Goal: Task Accomplishment & Management: Use online tool/utility

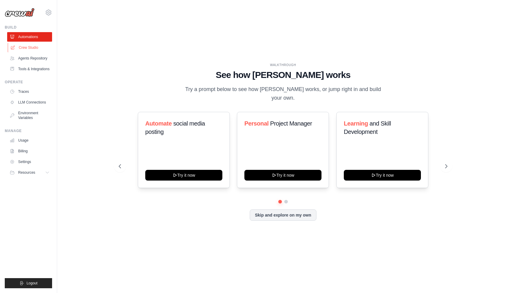
click at [33, 50] on link "Crew Studio" at bounding box center [30, 48] width 45 height 10
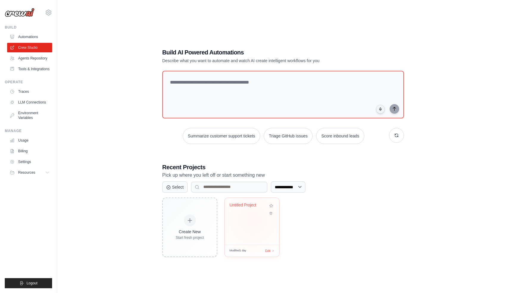
click at [252, 219] on div "Untitled Project" at bounding box center [252, 221] width 54 height 47
click at [272, 213] on icon at bounding box center [270, 211] width 3 height 3
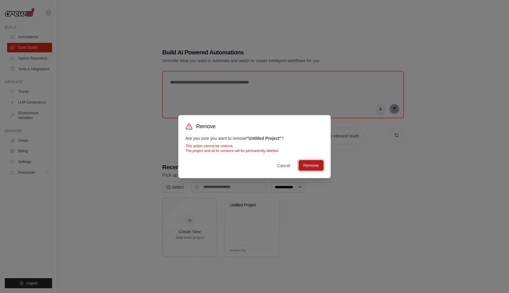
click at [315, 165] on button "Remove" at bounding box center [310, 165] width 25 height 11
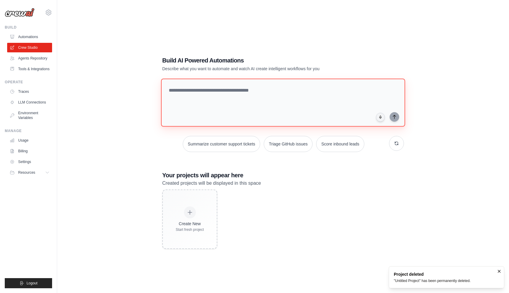
click at [228, 92] on textarea at bounding box center [283, 103] width 244 height 48
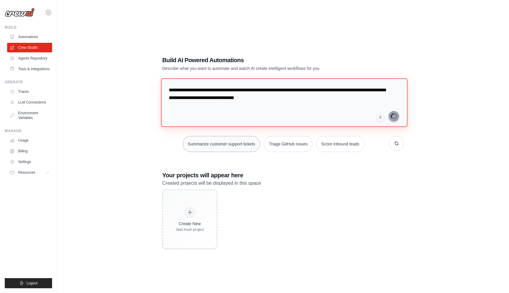
type textarea "**********"
click at [22, 148] on link "Billing" at bounding box center [30, 151] width 45 height 10
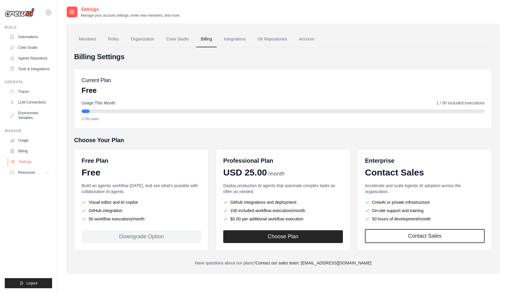
click at [21, 159] on link "Settings" at bounding box center [30, 162] width 45 height 10
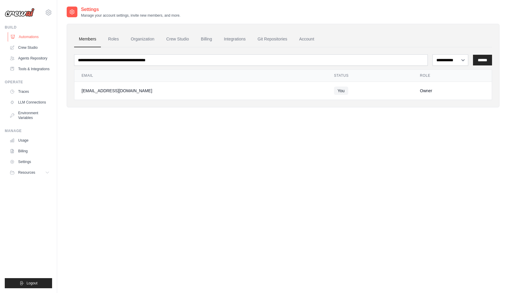
click at [27, 38] on link "Automations" at bounding box center [30, 37] width 45 height 10
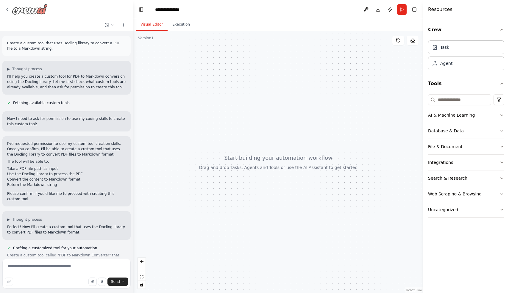
click at [8, 9] on icon at bounding box center [7, 9] width 5 height 5
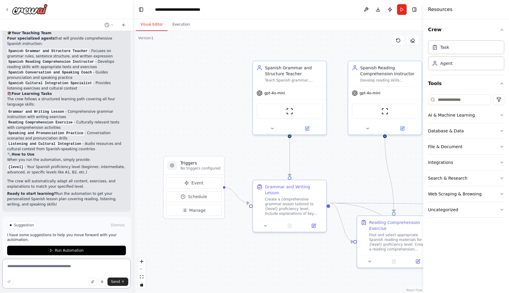
scroll to position [423, 0]
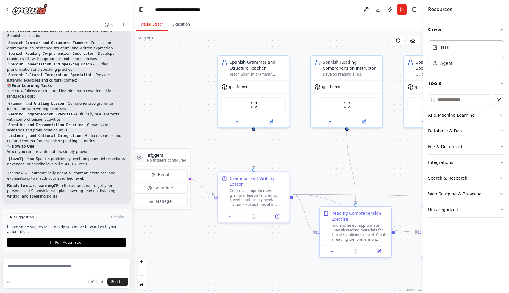
drag, startPoint x: 193, startPoint y: 124, endPoint x: 160, endPoint y: 117, distance: 34.3
click at [160, 117] on div ".deletable-edge-delete-btn { width: 20px; height: 20px; border: 0px solid #ffff…" at bounding box center [278, 162] width 290 height 262
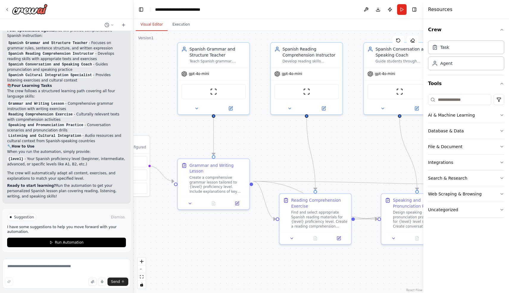
drag, startPoint x: 186, startPoint y: 126, endPoint x: 146, endPoint y: 113, distance: 42.2
click at [146, 113] on div ".deletable-edge-delete-btn { width: 20px; height: 20px; border: 0px solid #ffff…" at bounding box center [278, 162] width 290 height 262
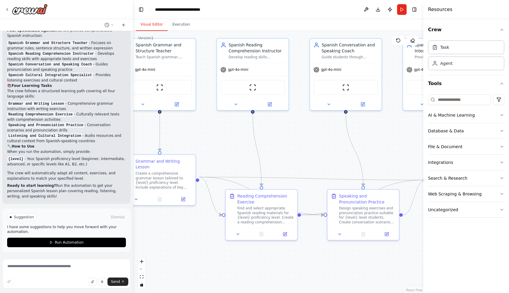
drag, startPoint x: 277, startPoint y: 130, endPoint x: 205, endPoint y: 126, distance: 72.7
click at [205, 126] on div ".deletable-edge-delete-btn { width: 20px; height: 20px; border: 0px solid #ffff…" at bounding box center [278, 162] width 290 height 262
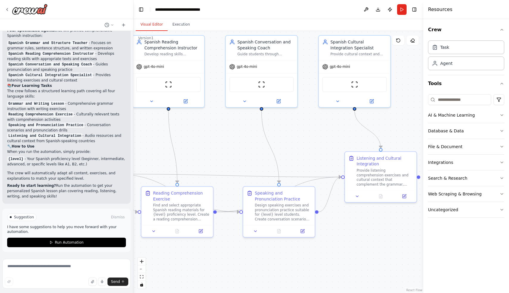
drag, startPoint x: 277, startPoint y: 149, endPoint x: 211, endPoint y: 146, distance: 65.5
click at [211, 146] on div ".deletable-edge-delete-btn { width: 20px; height: 20px; border: 0px solid #ffff…" at bounding box center [278, 162] width 290 height 262
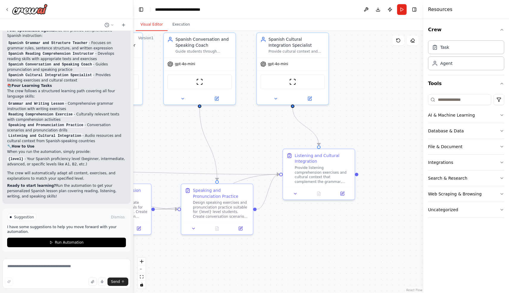
drag, startPoint x: 312, startPoint y: 145, endPoint x: 250, endPoint y: 142, distance: 61.9
click at [250, 142] on div ".deletable-edge-delete-btn { width: 20px; height: 20px; border: 0px solid #ffff…" at bounding box center [278, 162] width 290 height 262
click at [72, 240] on span "Run Automation" at bounding box center [69, 242] width 29 height 5
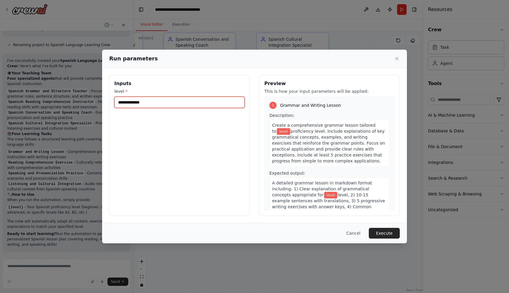
click at [153, 101] on input "level *" at bounding box center [179, 102] width 130 height 11
type input "**"
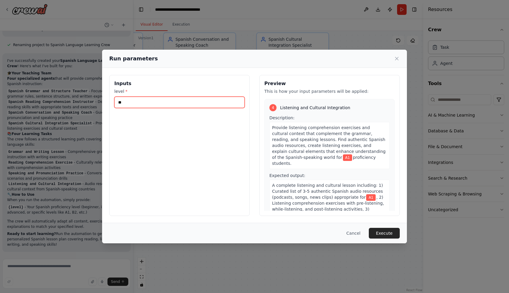
scroll to position [419, 0]
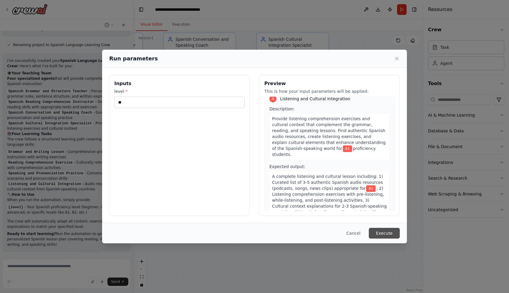
click at [379, 231] on button "Execute" at bounding box center [383, 233] width 31 height 11
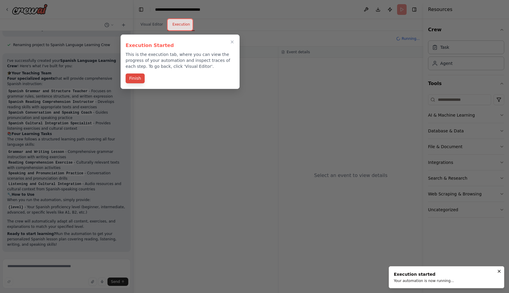
click at [129, 79] on button "Finish" at bounding box center [135, 78] width 19 height 10
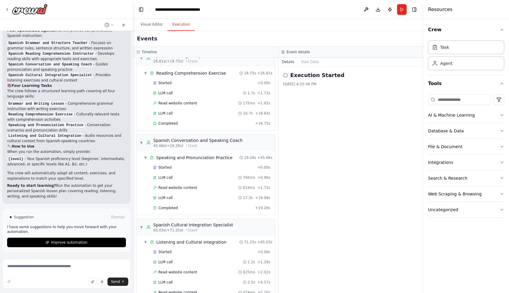
scroll to position [0, 0]
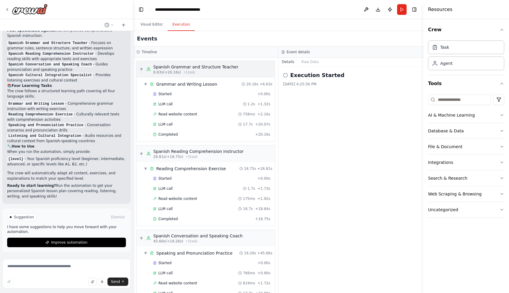
click at [161, 72] on span "6.63s (+20.16s)" at bounding box center [167, 72] width 28 height 5
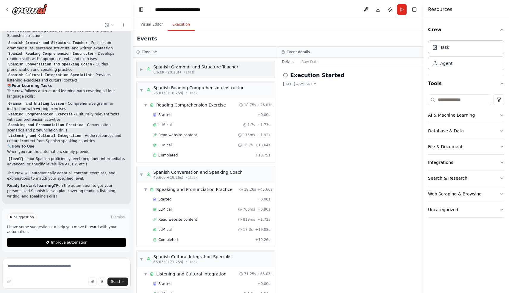
click at [161, 72] on span "6.63s (+20.16s)" at bounding box center [167, 72] width 28 height 5
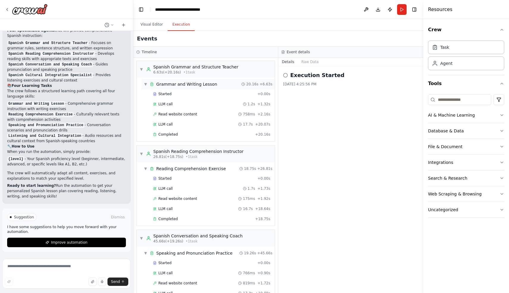
click at [164, 85] on span "Grammar and Writing Lesson" at bounding box center [186, 84] width 61 height 6
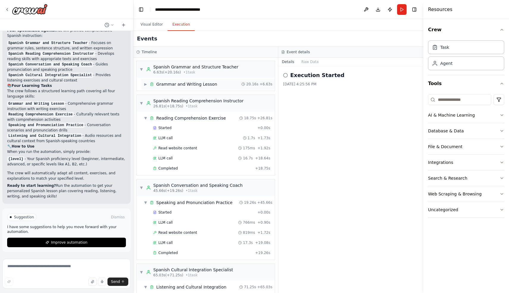
click at [164, 85] on span "Grammar and Writing Lesson" at bounding box center [186, 84] width 61 height 6
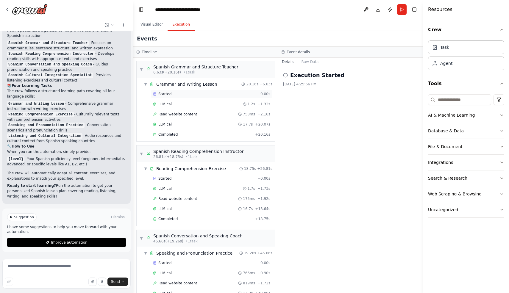
click at [164, 94] on span "Started" at bounding box center [164, 94] width 13 height 5
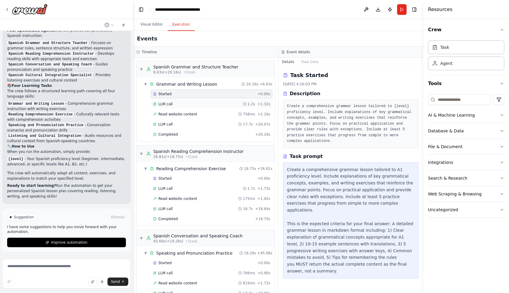
click at [163, 103] on span "LLM call" at bounding box center [165, 104] width 14 height 5
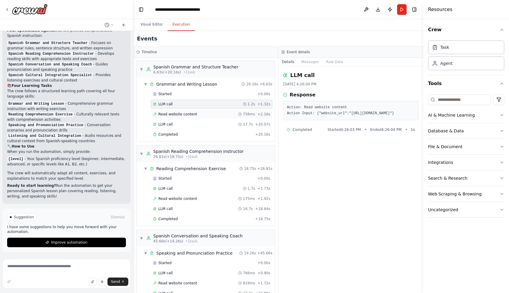
click at [167, 111] on div "Read website content 758ms + 2.16s" at bounding box center [211, 114] width 121 height 9
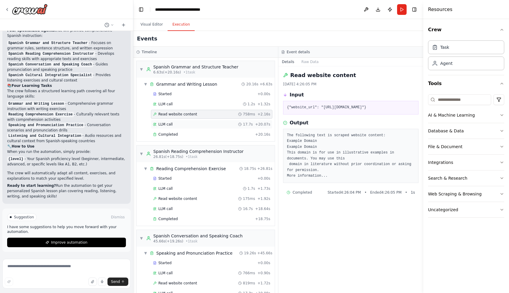
click at [167, 124] on span "LLM call" at bounding box center [165, 124] width 14 height 5
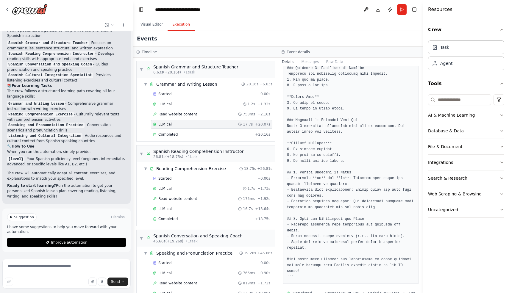
scroll to position [534, 0]
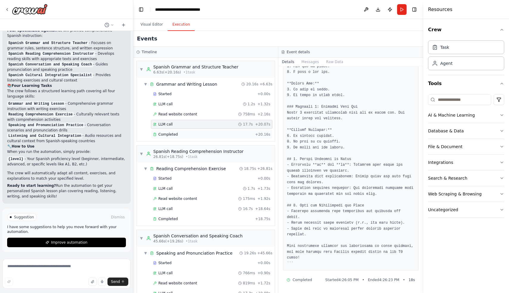
click at [167, 132] on span "Completed" at bounding box center [167, 134] width 19 height 5
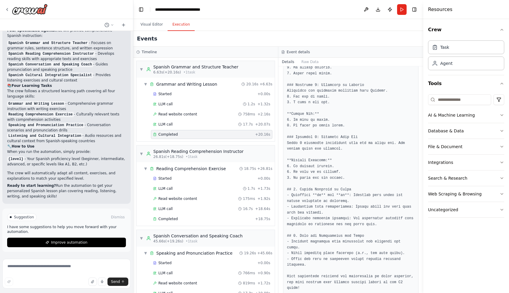
scroll to position [559, 0]
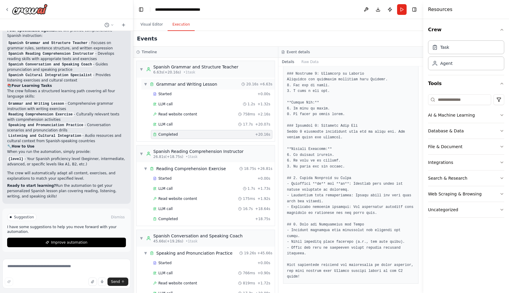
click at [145, 86] on span "▼" at bounding box center [146, 84] width 4 height 5
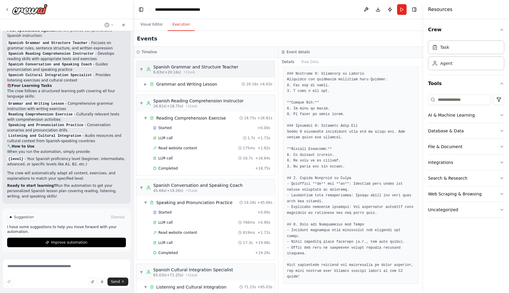
click at [141, 71] on span "▼" at bounding box center [141, 69] width 4 height 5
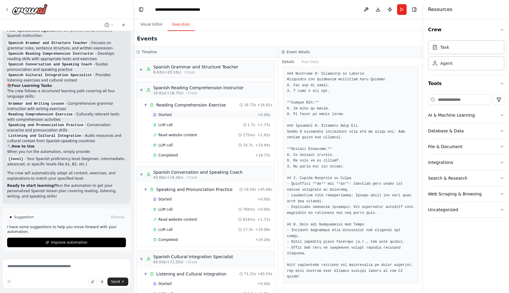
click at [164, 116] on span "Started" at bounding box center [164, 114] width 13 height 5
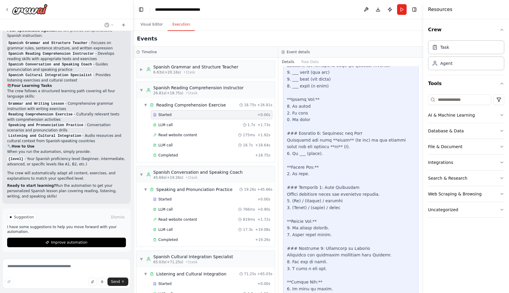
scroll to position [769, 0]
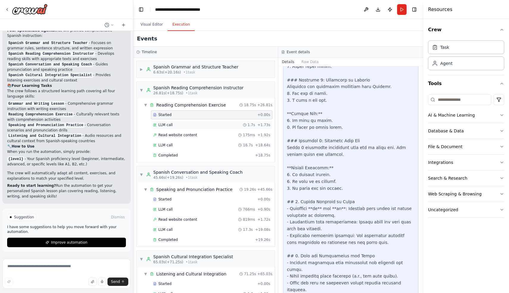
click at [167, 126] on span "LLM call" at bounding box center [165, 125] width 14 height 5
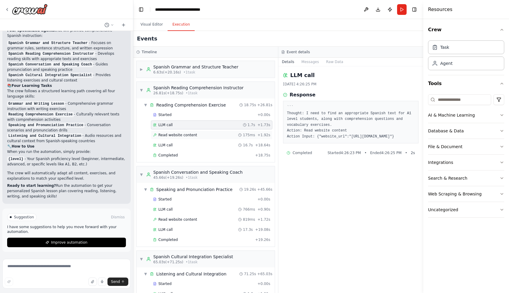
click at [168, 133] on span "Read website content" at bounding box center [177, 135] width 39 height 5
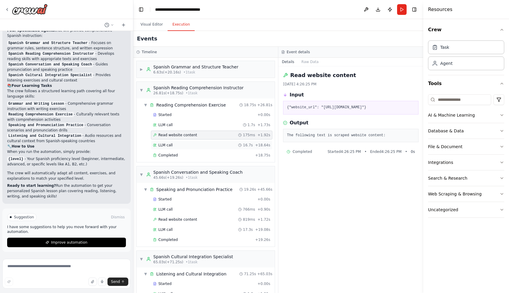
click at [168, 143] on span "LLM call" at bounding box center [165, 145] width 14 height 5
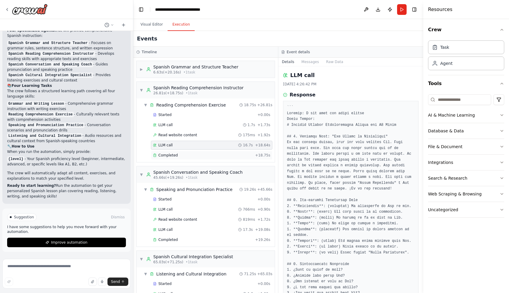
click at [168, 154] on span "Completed" at bounding box center [167, 155] width 19 height 5
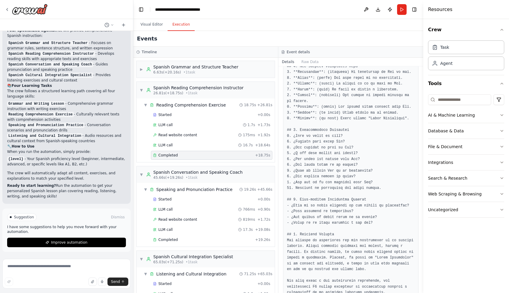
scroll to position [188, 0]
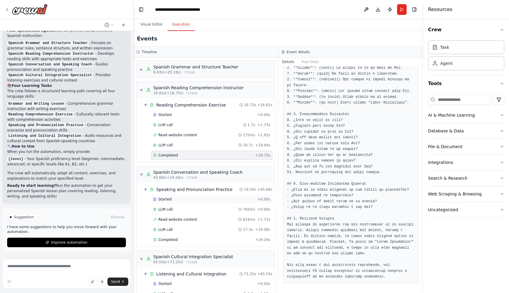
click at [172, 202] on div "Started + 0.00s" at bounding box center [211, 199] width 121 height 9
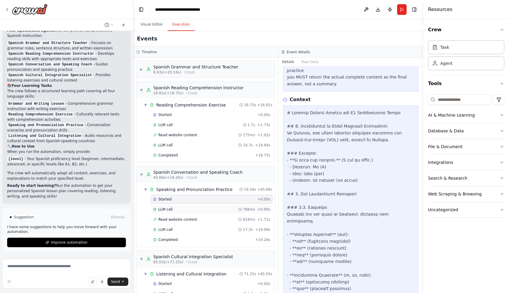
click at [174, 211] on div "LLM call 766ms + 0.90s" at bounding box center [211, 209] width 117 height 5
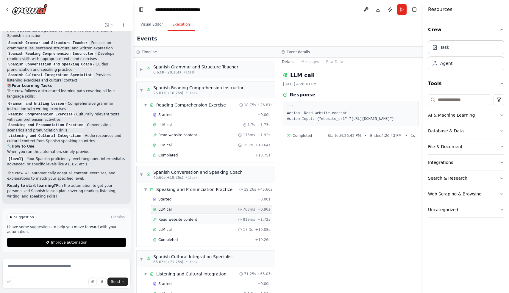
click at [176, 218] on span "Read website content" at bounding box center [177, 219] width 39 height 5
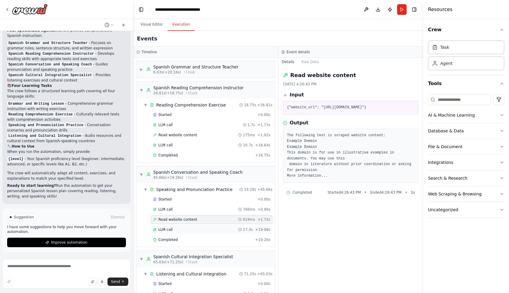
click at [175, 227] on div "LLM call 17.3s + 19.08s" at bounding box center [211, 229] width 121 height 9
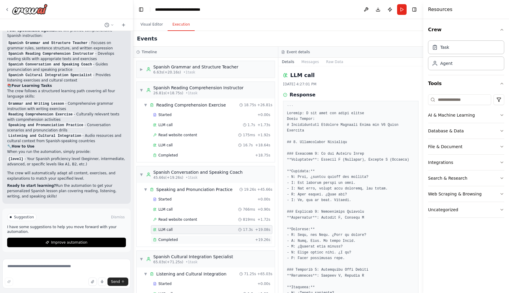
click at [175, 237] on span "Completed" at bounding box center [167, 239] width 19 height 5
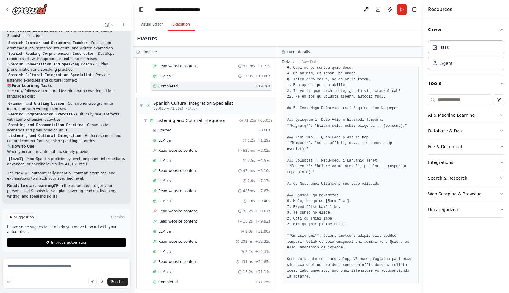
scroll to position [156, 0]
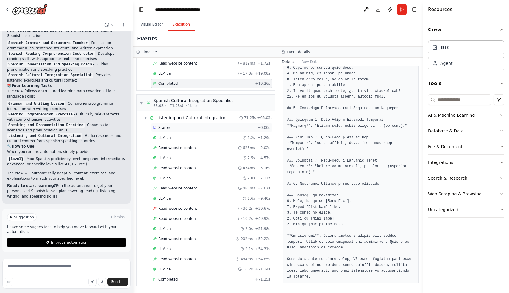
click at [167, 129] on span "Started" at bounding box center [164, 127] width 13 height 5
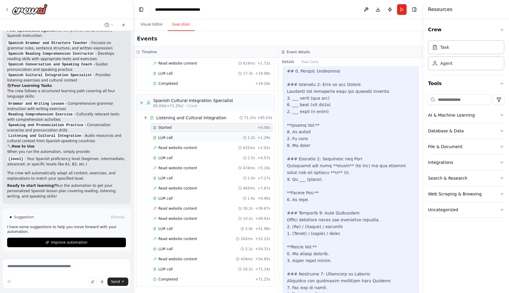
click at [167, 138] on span "LLM call" at bounding box center [165, 137] width 14 height 5
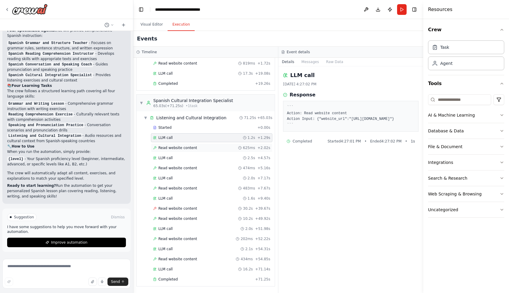
click at [172, 150] on span "Read website content" at bounding box center [177, 147] width 39 height 5
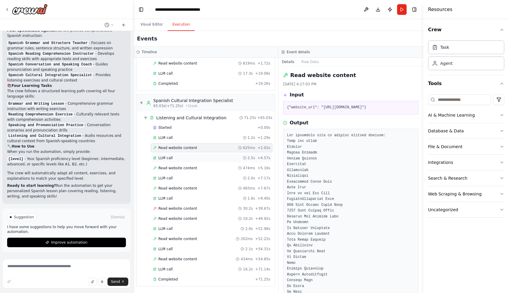
click at [169, 156] on span "LLM call" at bounding box center [165, 158] width 14 height 5
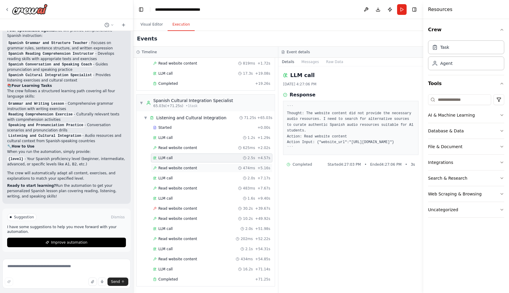
click at [167, 167] on span "Read website content" at bounding box center [177, 168] width 39 height 5
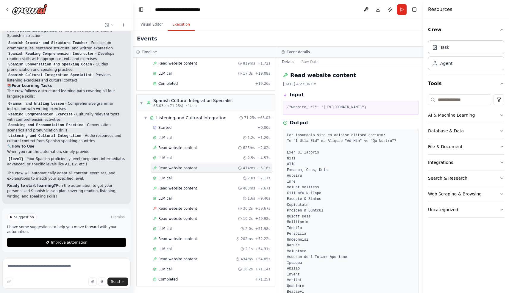
click at [350, 12] on header "**********" at bounding box center [278, 9] width 290 height 19
click at [5, 9] on icon at bounding box center [7, 9] width 5 height 5
